Goal: Transaction & Acquisition: Download file/media

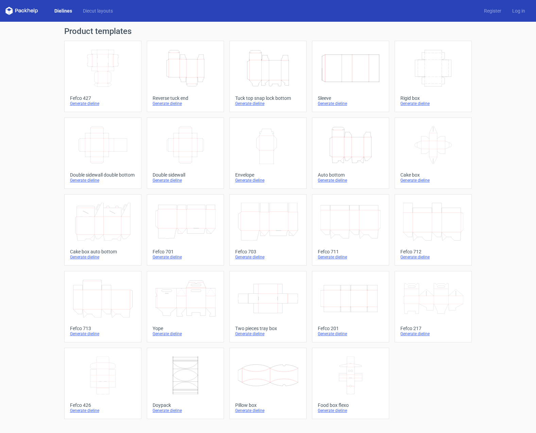
click at [349, 141] on icon "Height Depth Width" at bounding box center [351, 145] width 60 height 38
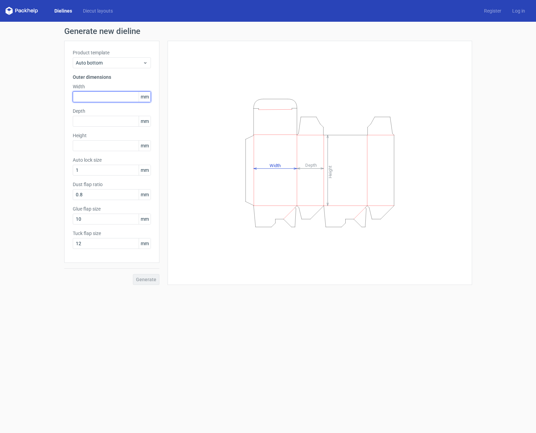
click at [101, 99] on input "text" at bounding box center [112, 96] width 78 height 11
type input "142"
type input "104"
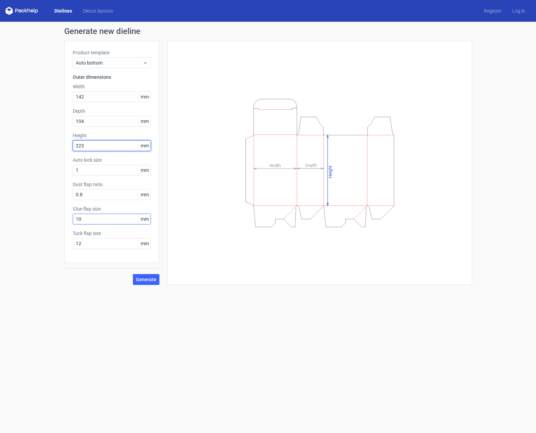
type input "223"
drag, startPoint x: 83, startPoint y: 221, endPoint x: 42, endPoint y: 216, distance: 41.0
click at [46, 218] on div "Generate new dieline Product template Auto bottom Outer dimensions Width 142 mm…" at bounding box center [268, 156] width 536 height 269
type input "20"
click at [101, 297] on form "Generate new dieline Product template Auto bottom Outer dimensions Width 142 mm…" at bounding box center [268, 228] width 536 height 412
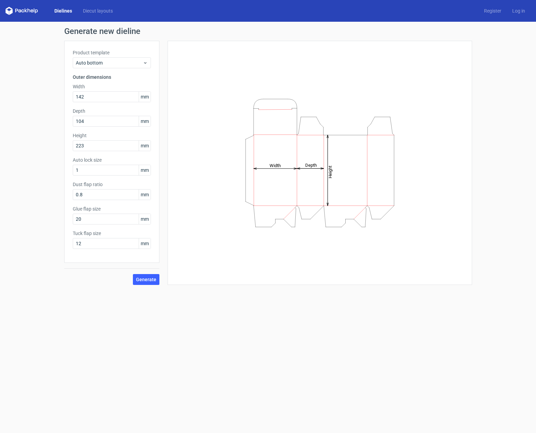
click at [101, 297] on form "Generate new dieline Product template Auto bottom Outer dimensions Width 142 mm…" at bounding box center [268, 228] width 536 height 412
click at [143, 279] on span "Generate" at bounding box center [146, 279] width 20 height 5
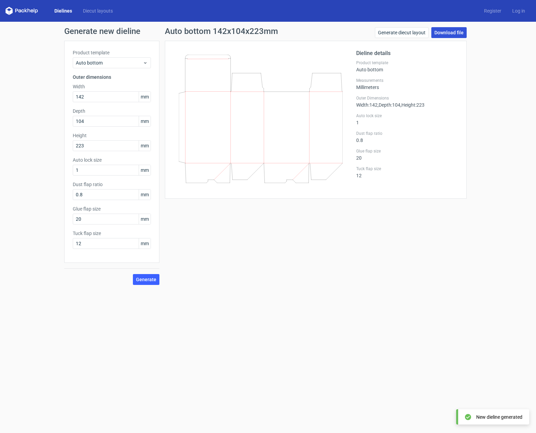
click at [452, 32] on link "Download file" at bounding box center [448, 32] width 35 height 11
